Goal: Information Seeking & Learning: Learn about a topic

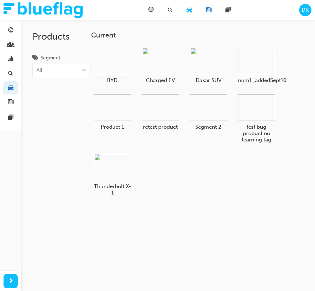
click at [208, 14] on span "news-icon" at bounding box center [209, 10] width 5 height 9
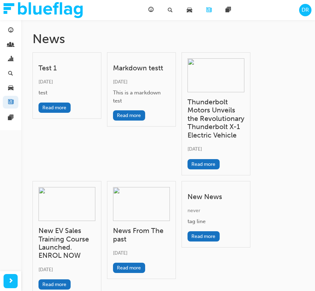
click at [56, 72] on div "Test 1 Fri 4 Jul 2025 test Read more" at bounding box center [67, 85] width 69 height 66
click at [199, 105] on h3 "Thunderbolt Motors Unveils the Revolutionary Thunderbolt X-1 Electric Vehicle" at bounding box center [216, 118] width 57 height 41
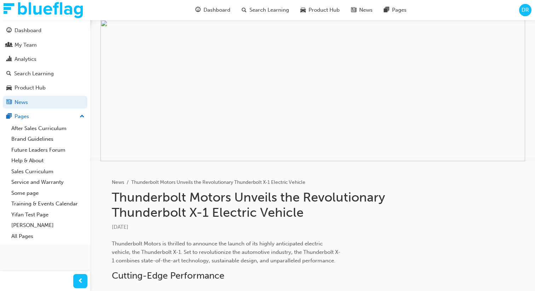
click at [315, 12] on span "DR" at bounding box center [524, 10] width 7 height 8
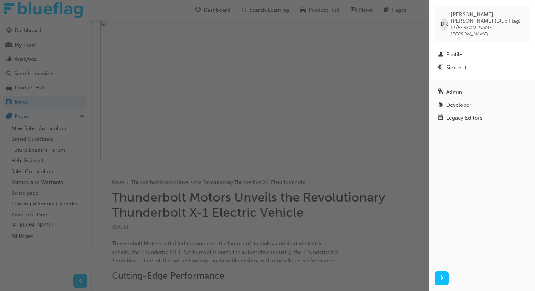
click at [315, 80] on div "button" at bounding box center [214, 145] width 429 height 291
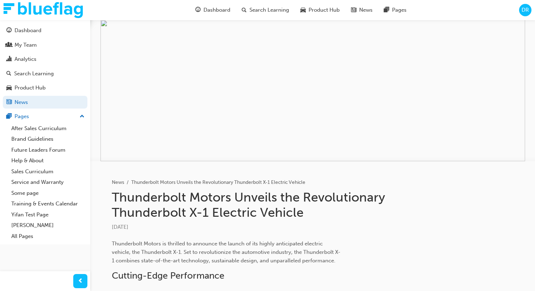
click at [139, 35] on img at bounding box center [312, 90] width 424 height 141
click at [246, 157] on img at bounding box center [312, 90] width 424 height 141
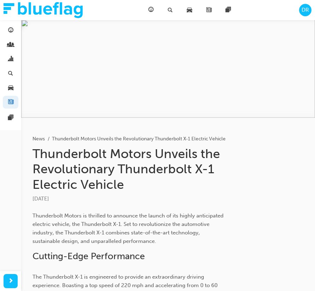
click at [192, 181] on h1 "Thunderbolt Motors Unveils the Revolutionary Thunderbolt X-1 Electric Vehicle" at bounding box center [130, 169] width 195 height 46
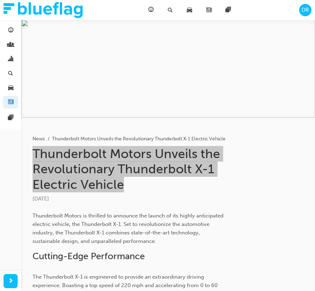
click at [192, 181] on h1 "Thunderbolt Motors Unveils the Revolutionary Thunderbolt X-1 Electric Vehicle" at bounding box center [130, 169] width 195 height 46
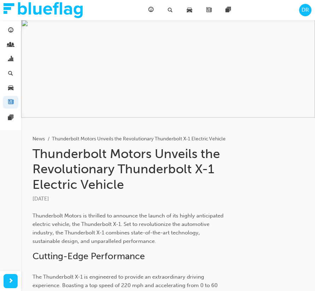
click at [192, 181] on h1 "Thunderbolt Motors Unveils the Revolutionary Thunderbolt X-1 Electric Vehicle" at bounding box center [130, 169] width 195 height 46
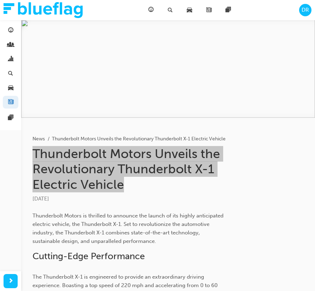
click at [192, 181] on h1 "Thunderbolt Motors Unveils the Revolutionary Thunderbolt X-1 Electric Vehicle" at bounding box center [130, 169] width 195 height 46
click at [198, 191] on h1 "Thunderbolt Motors Unveils the Revolutionary Thunderbolt X-1 Electric Vehicle" at bounding box center [130, 169] width 195 height 46
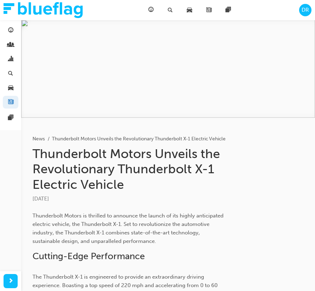
click at [196, 187] on h1 "Thunderbolt Motors Unveils the Revolutionary Thunderbolt X-1 Electric Vehicle" at bounding box center [130, 169] width 195 height 46
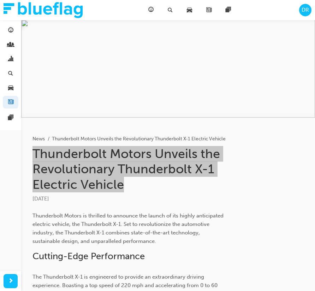
click at [196, 187] on h1 "Thunderbolt Motors Unveils the Revolutionary Thunderbolt X-1 Electric Vehicle" at bounding box center [130, 169] width 195 height 46
click at [225, 156] on h1 "Thunderbolt Motors Unveils the Revolutionary Thunderbolt X-1 Electric Vehicle" at bounding box center [130, 169] width 195 height 46
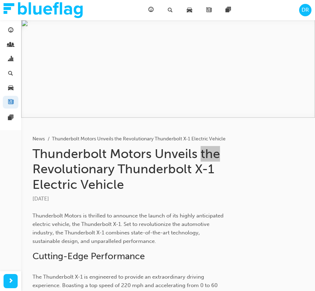
click at [225, 156] on h1 "Thunderbolt Motors Unveils the Revolutionary Thunderbolt X-1 Electric Vehicle" at bounding box center [130, 169] width 195 height 46
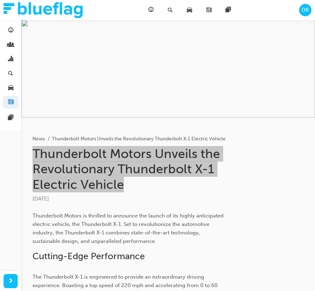
click at [225, 156] on h1 "Thunderbolt Motors Unveils the Revolutionary Thunderbolt X-1 Electric Vehicle" at bounding box center [130, 169] width 195 height 46
click at [222, 166] on h1 "Thunderbolt Motors Unveils the Revolutionary Thunderbolt X-1 Electric Vehicle" at bounding box center [130, 169] width 195 height 46
